Goal: Information Seeking & Learning: Understand process/instructions

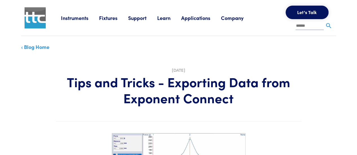
click at [148, 95] on h1 "Tips and Tricks - Exporting Data from Exponent Connect" at bounding box center [178, 90] width 245 height 32
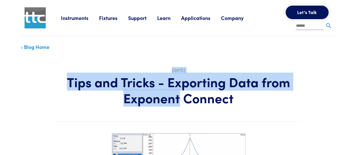
drag, startPoint x: 148, startPoint y: 95, endPoint x: 154, endPoint y: 37, distance: 58.7
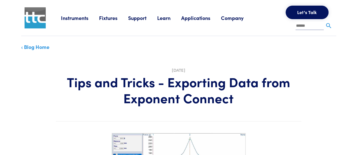
click at [182, 108] on header "[DATE] Tips and Tricks - Exporting Data from Exponent Connect" at bounding box center [178, 89] width 245 height 66
drag, startPoint x: 182, startPoint y: 108, endPoint x: 250, endPoint y: 96, distance: 68.2
click at [250, 96] on header "[DATE] Tips and Tricks - Exporting Data from Exponent Connect" at bounding box center [178, 89] width 245 height 66
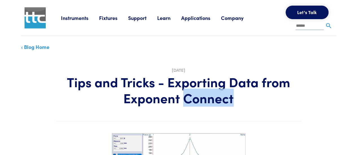
click at [250, 96] on h1 "Tips and Tricks - Exporting Data from Exponent Connect" at bounding box center [178, 90] width 245 height 32
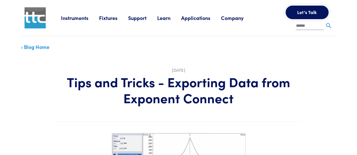
click at [249, 96] on h1 "Tips and Tricks - Exporting Data from Exponent Connect" at bounding box center [178, 90] width 245 height 32
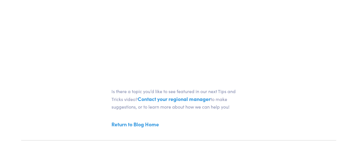
scroll to position [250, 0]
